Goal: Information Seeking & Learning: Check status

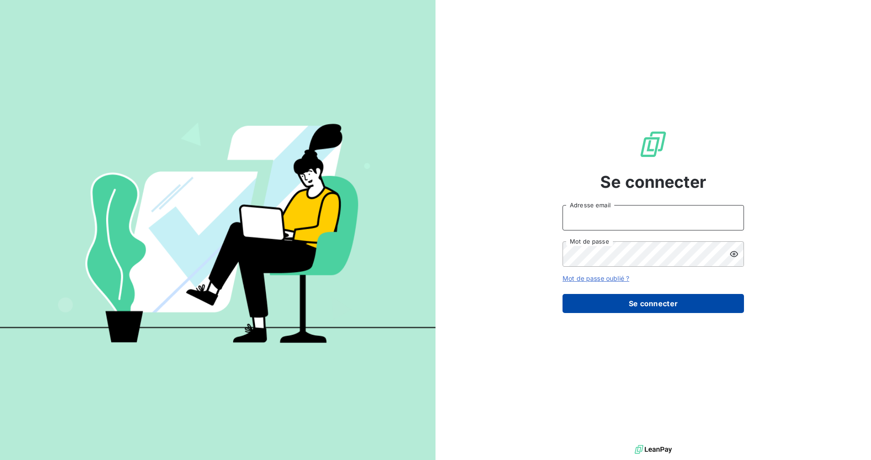
type input "[PERSON_NAME][EMAIL_ADDRESS][DOMAIN_NAME]"
click at [686, 302] on button "Se connecter" at bounding box center [654, 303] width 182 height 19
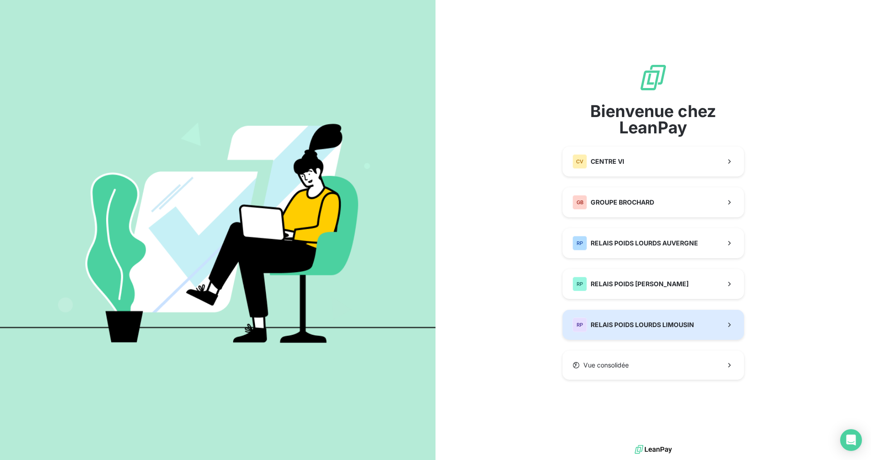
click at [690, 318] on div "RP RELAIS POIDS LOURDS LIMOUSIN" at bounding box center [634, 325] width 122 height 15
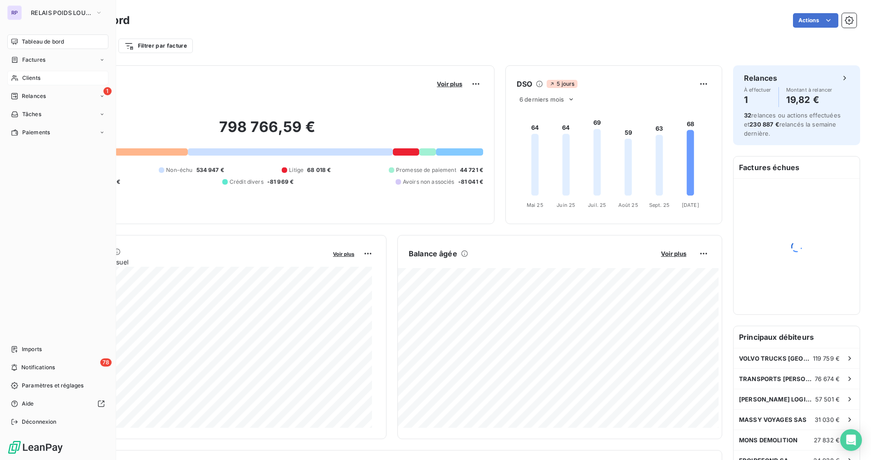
click at [37, 82] on div "Clients" at bounding box center [57, 78] width 101 height 15
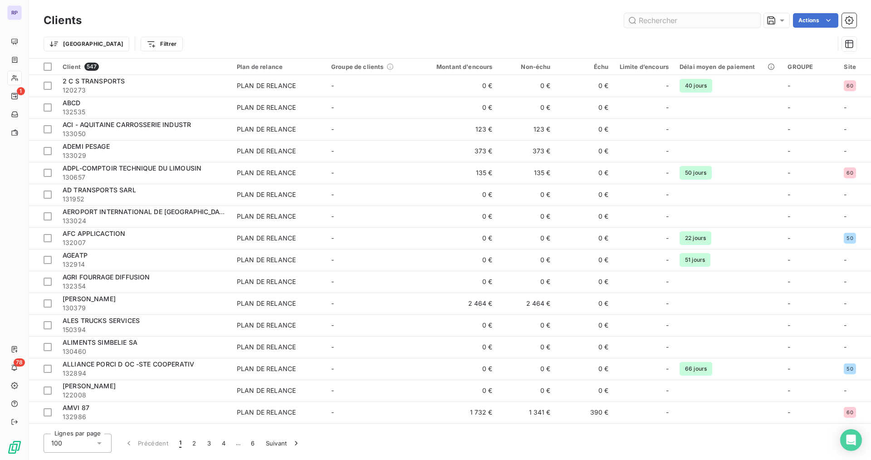
click at [677, 24] on input "text" at bounding box center [692, 20] width 136 height 15
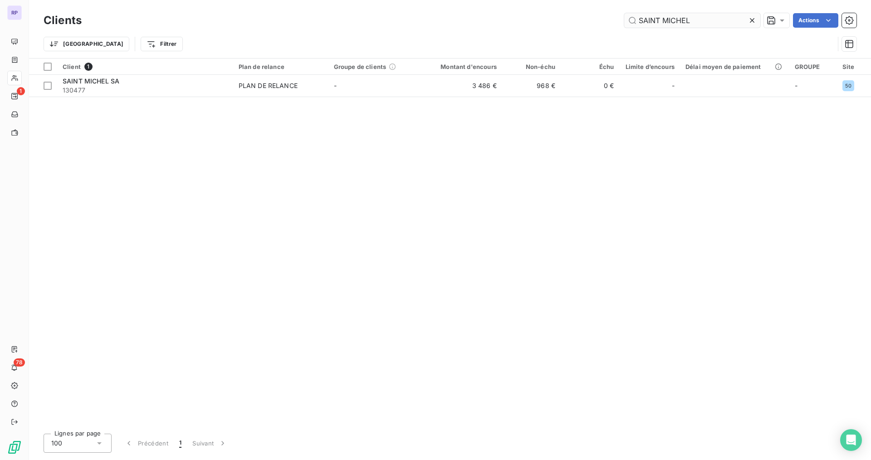
type input "SAINT MICHEL"
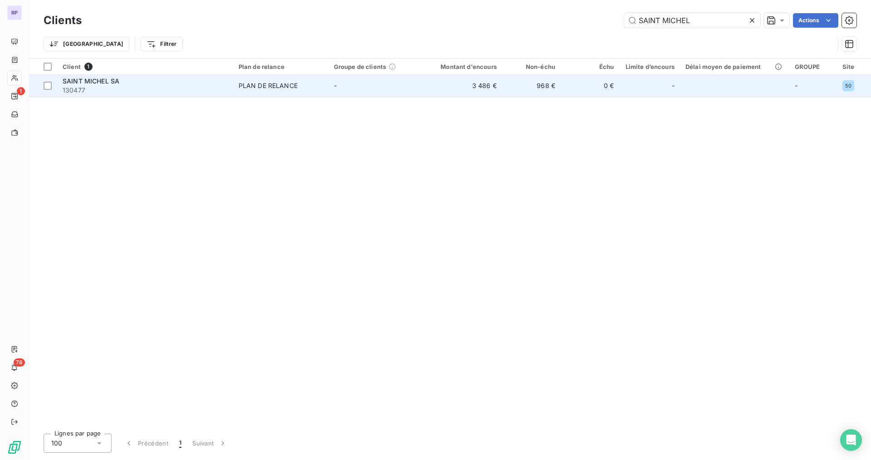
click at [108, 86] on span "130477" at bounding box center [145, 90] width 165 height 9
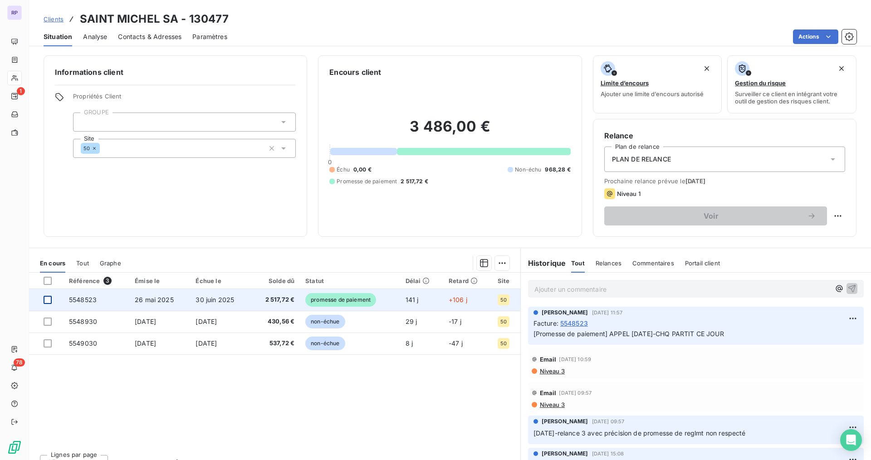
click at [49, 301] on div at bounding box center [48, 300] width 8 height 8
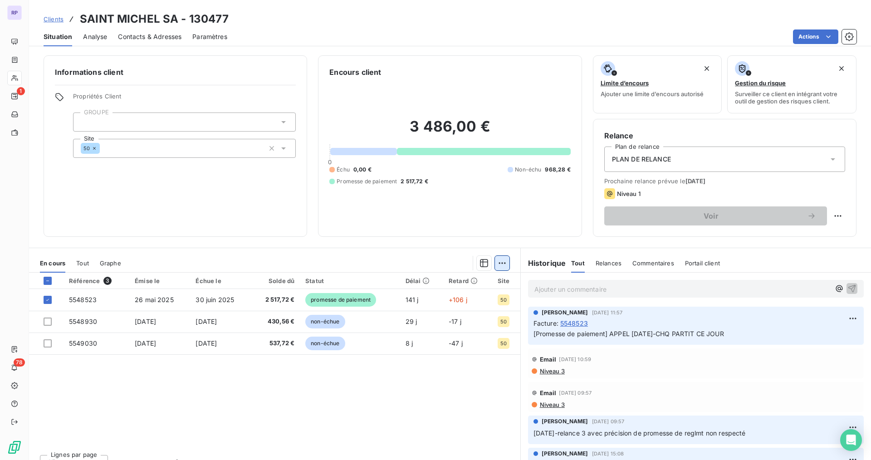
click at [501, 263] on html "RP 1 78 Clients SAINT MICHEL SA - 130477 Situation Analyse Contacts & Adresses …" at bounding box center [435, 230] width 871 height 460
click at [741, 317] on html "RP 1 78 Clients SAINT MICHEL SA - 130477 Situation Analyse Contacts & Adresses …" at bounding box center [435, 230] width 871 height 460
click at [741, 342] on div "Editer" at bounding box center [817, 338] width 51 height 15
drag, startPoint x: 608, startPoint y: 334, endPoint x: 913, endPoint y: 319, distance: 305.3
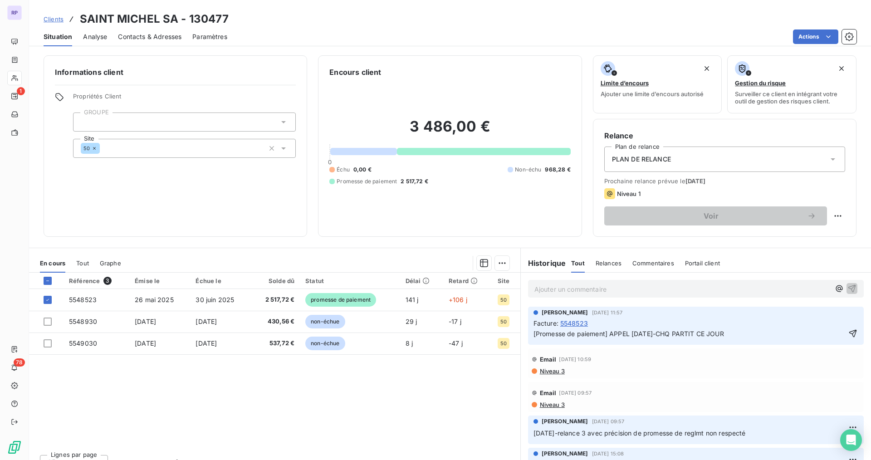
click at [741, 319] on html "RP 1 78 Clients SAINT MICHEL SA - 130477 Situation Analyse Contacts & Adresses …" at bounding box center [435, 230] width 871 height 460
